Goal: Transaction & Acquisition: Subscribe to service/newsletter

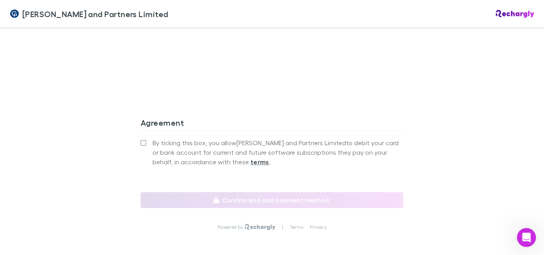
scroll to position [796, 0]
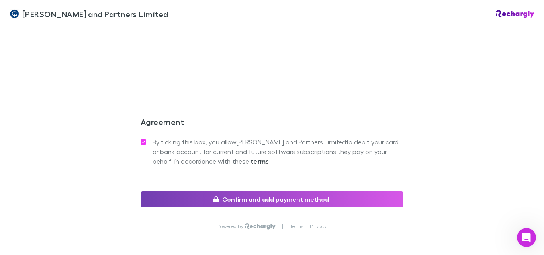
click at [229, 191] on button "Confirm and add payment method" at bounding box center [271, 199] width 263 height 16
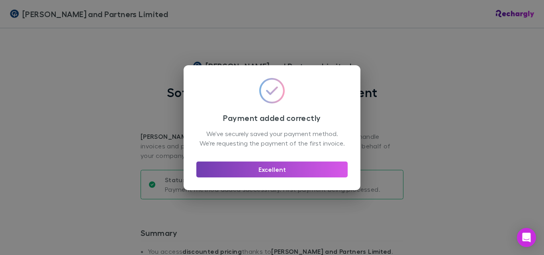
click at [270, 176] on button "Excellent" at bounding box center [271, 170] width 151 height 16
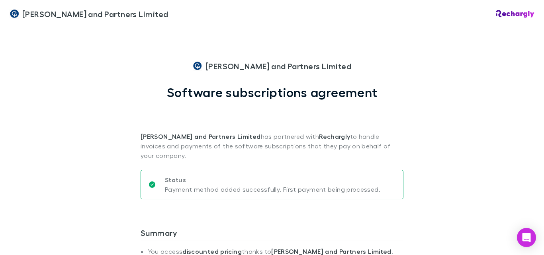
scroll to position [40, 0]
